Goal: Task Accomplishment & Management: Manage account settings

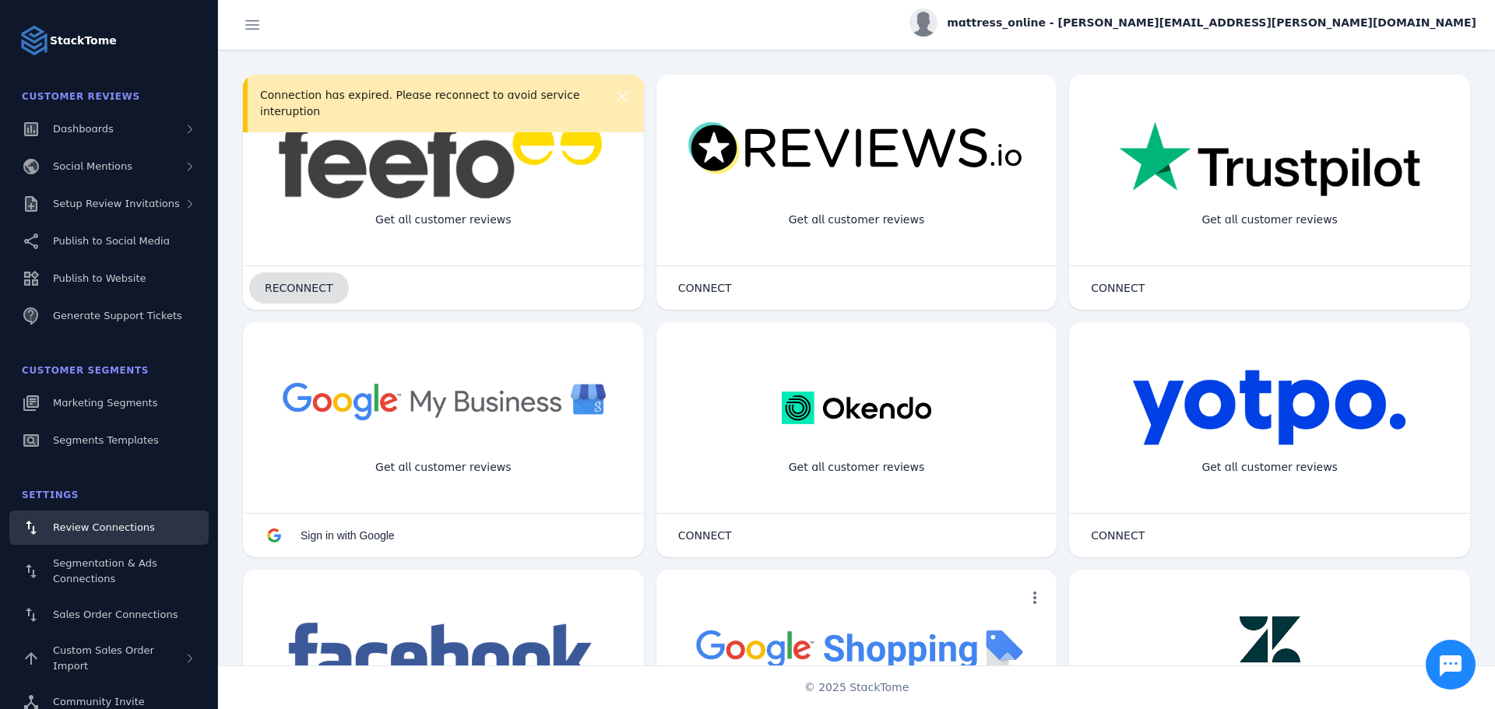
click at [311, 280] on span at bounding box center [299, 287] width 100 height 37
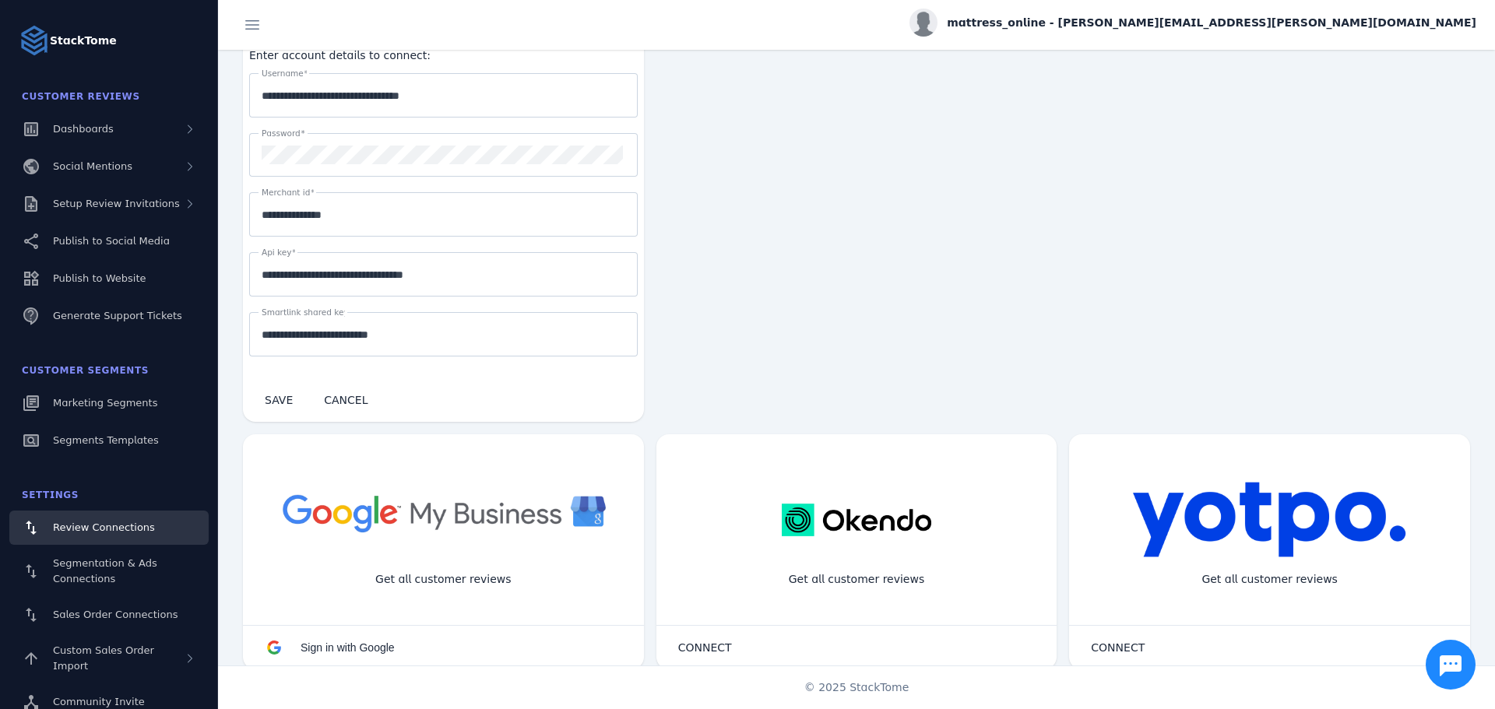
scroll to position [519, 0]
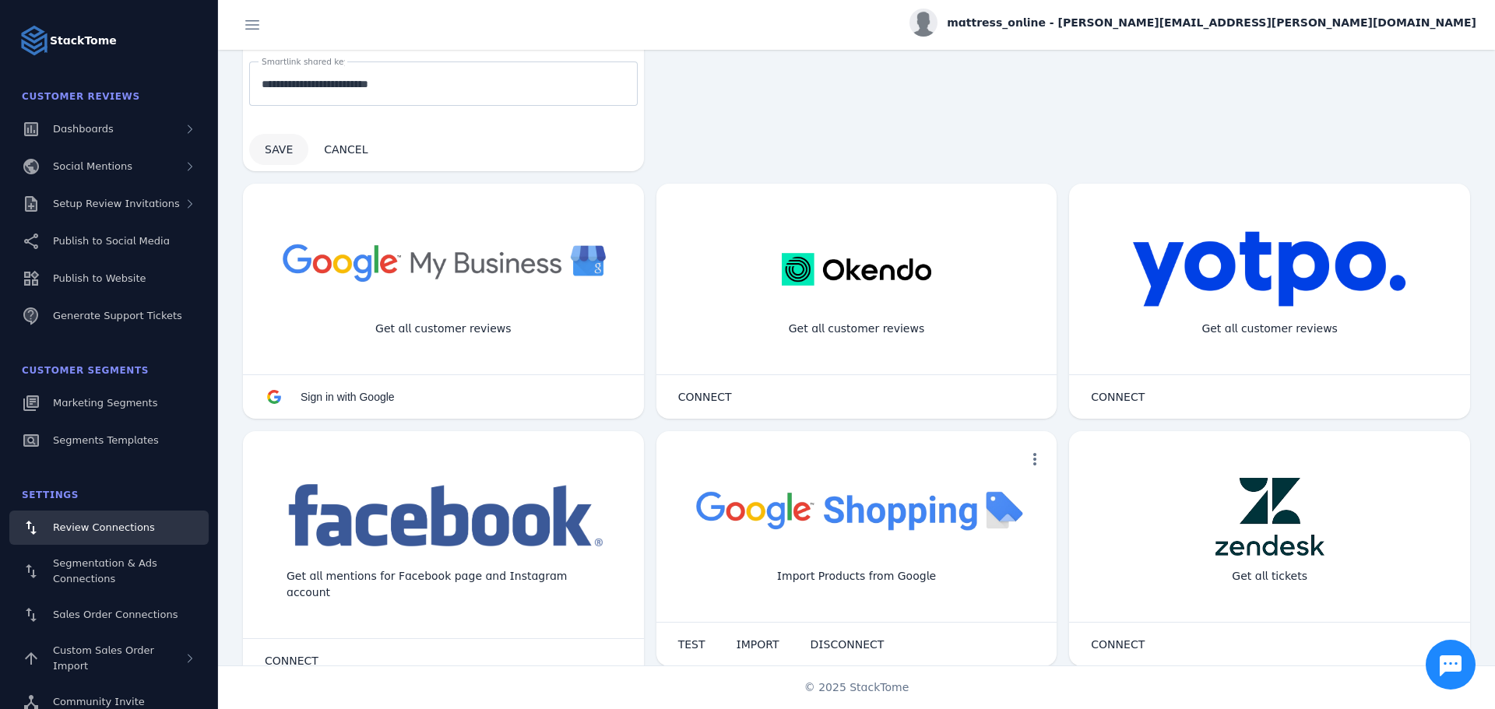
click at [286, 145] on span "SAVE" at bounding box center [279, 149] width 28 height 12
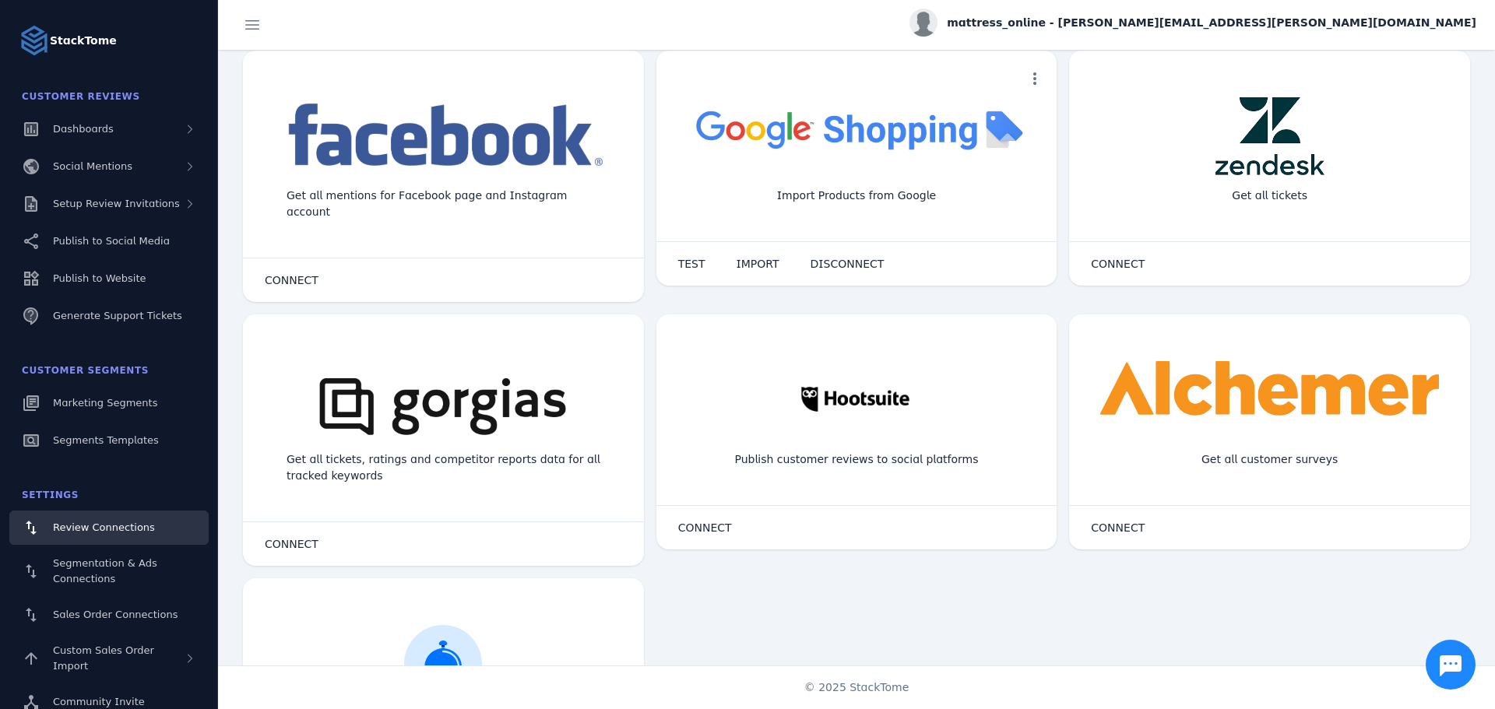
scroll to position [0, 0]
